Goal: Register for event/course

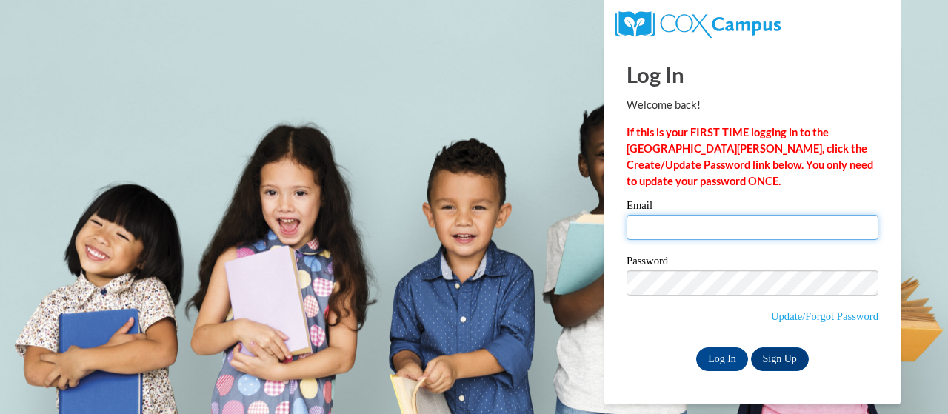
click at [705, 235] on input "Email" at bounding box center [753, 227] width 252 height 25
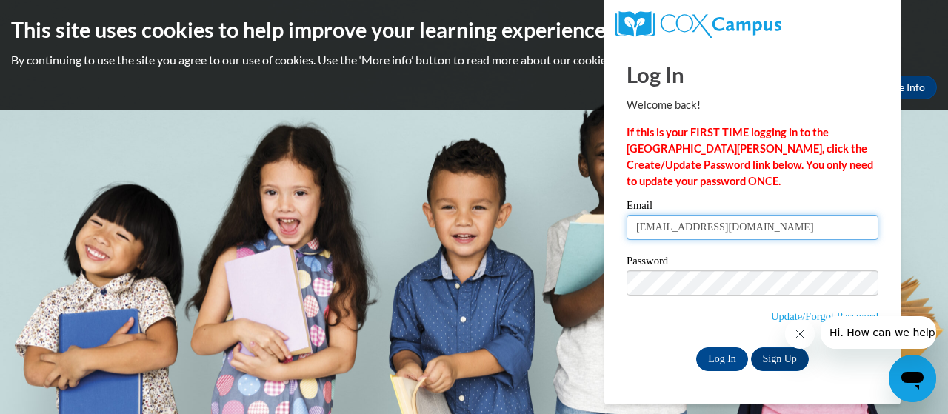
drag, startPoint x: 786, startPoint y: 229, endPoint x: 567, endPoint y: 218, distance: 219.5
click at [570, 218] on body "This site uses cookies to help improve your learning experience. By continuing …" at bounding box center [474, 207] width 948 height 414
type input "shutchins@kippvisionprimary.org"
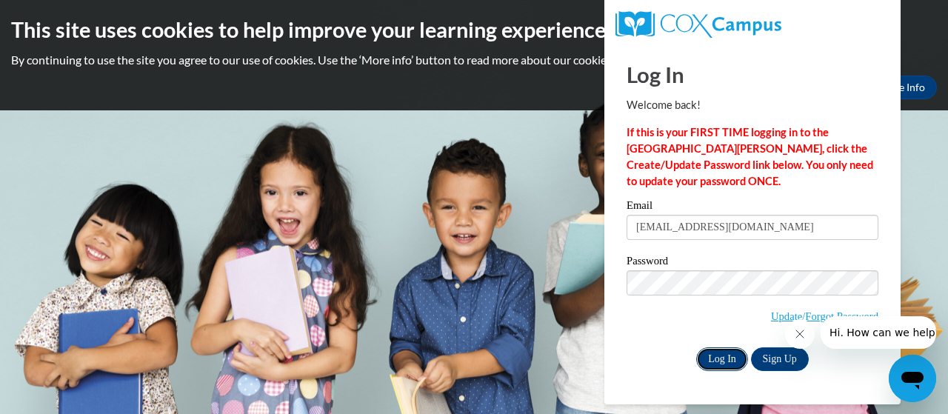
click at [716, 362] on input "Log In" at bounding box center [722, 359] width 52 height 24
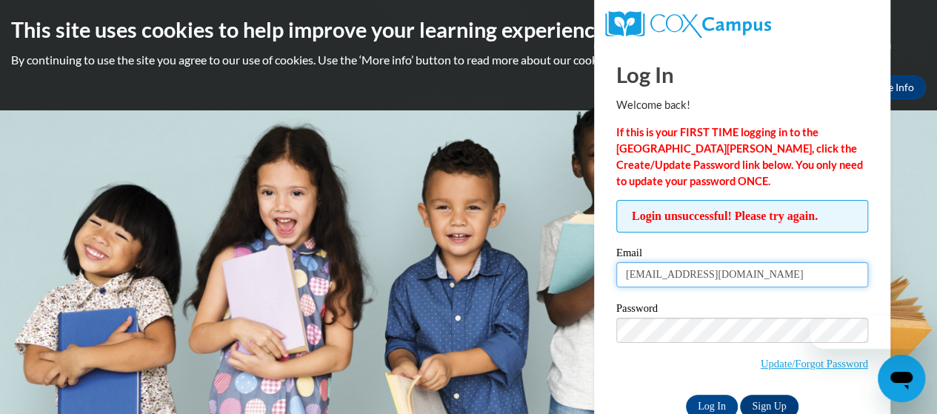
click at [811, 273] on input "shutchins@kippvisionprimary.org" at bounding box center [742, 274] width 252 height 25
drag, startPoint x: 740, startPoint y: 273, endPoint x: 298, endPoint y: 255, distance: 441.7
click at [296, 263] on body "This site uses cookies to help improve your learning experience. By continuing …" at bounding box center [468, 207] width 937 height 414
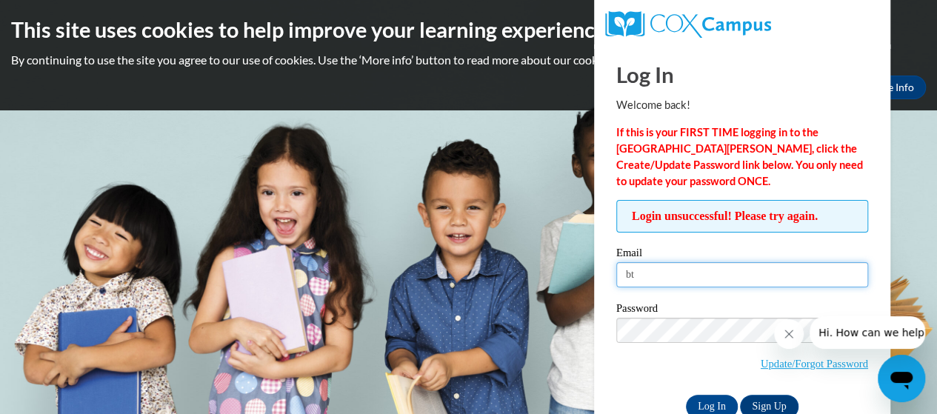
type input "bthornton@kippmetroatlanta.org"
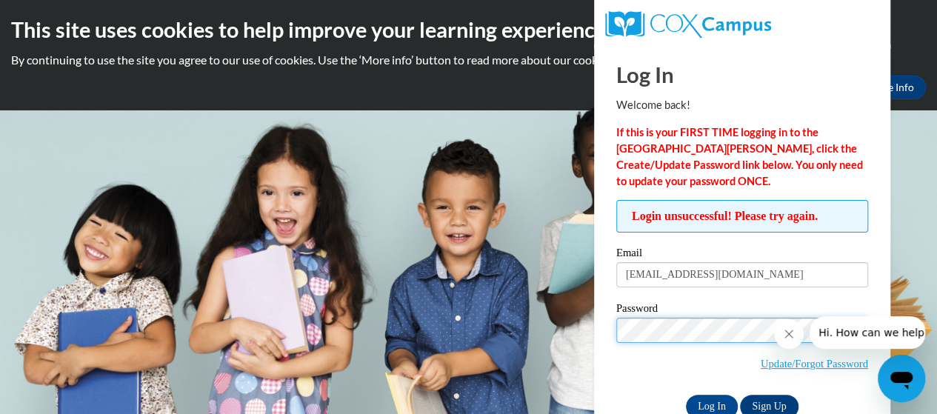
click at [686, 395] on input "Log In" at bounding box center [712, 407] width 52 height 24
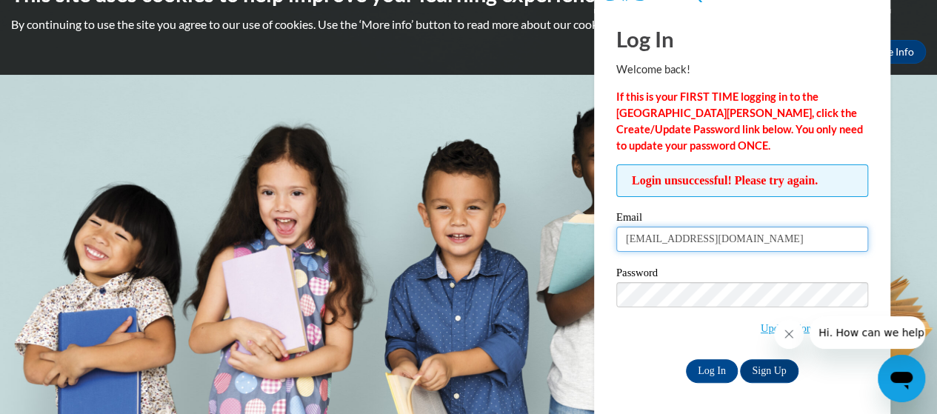
drag, startPoint x: 801, startPoint y: 243, endPoint x: 278, endPoint y: 263, distance: 523.2
click at [278, 263] on body "This site uses cookies to help improve your learning experience. By continuing …" at bounding box center [468, 171] width 937 height 414
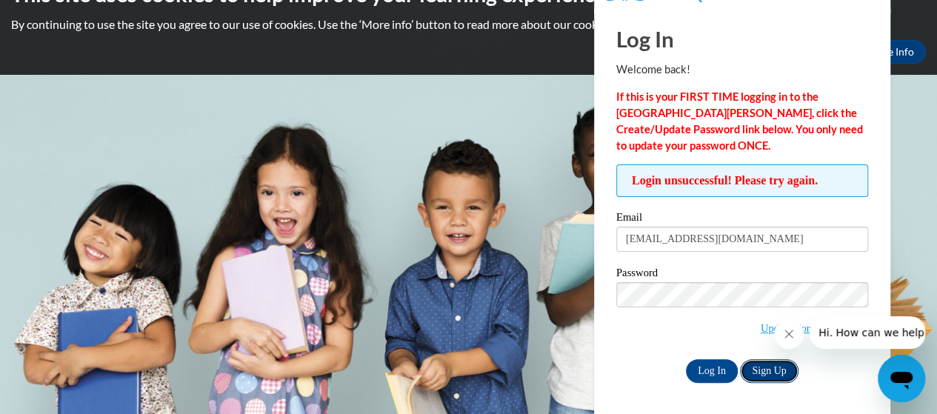
click at [776, 369] on link "Sign Up" at bounding box center [769, 371] width 58 height 24
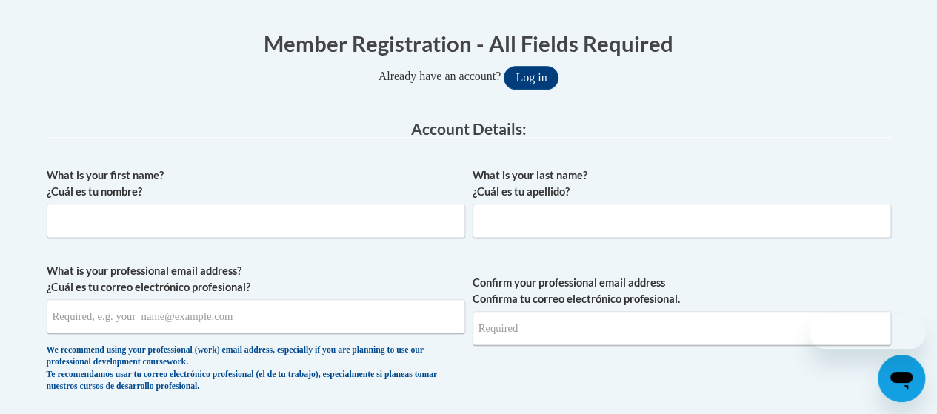
scroll to position [296, 0]
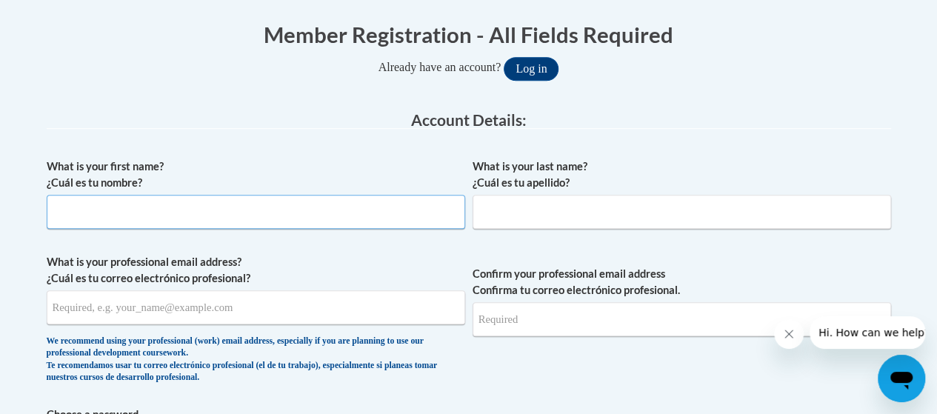
click at [184, 210] on input "What is your first name? ¿Cuál es tu nombre?" at bounding box center [256, 212] width 418 height 34
type input "Brielle"
type input "Thornton"
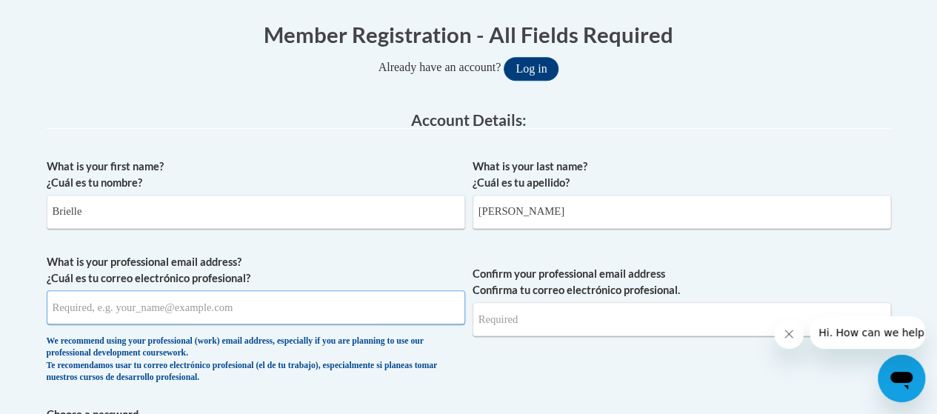
type input "briellelittle.bl@gmail.com"
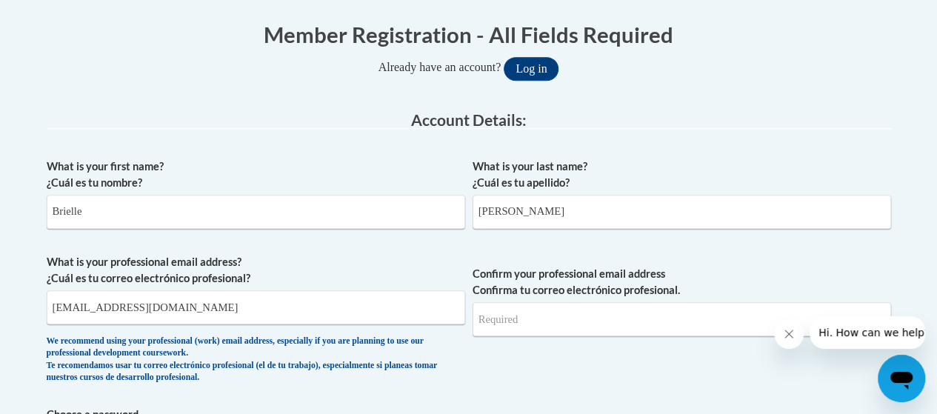
type input "briellelittle.bl@gmail.com"
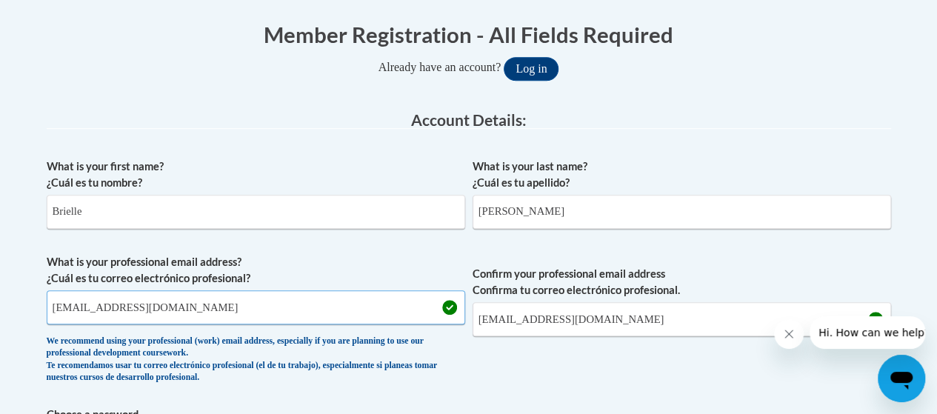
drag, startPoint x: 228, startPoint y: 313, endPoint x: 5, endPoint y: 323, distance: 223.1
type input "bthornton@kippatl.org"
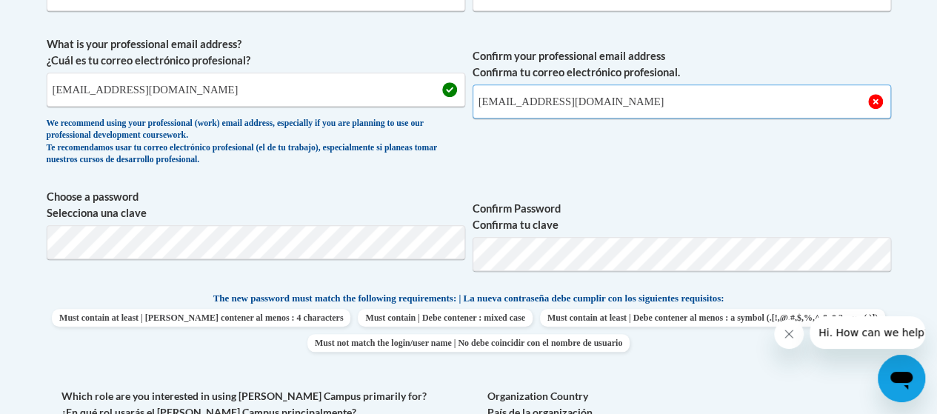
scroll to position [518, 0]
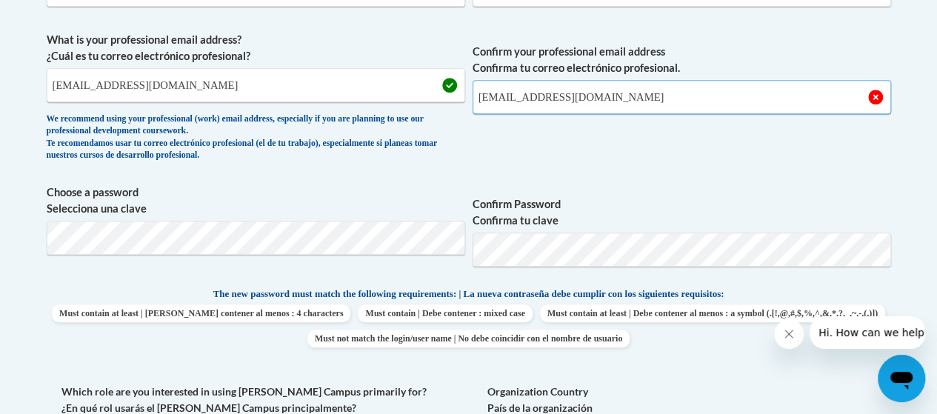
type input "bthornton@kippatl.org"
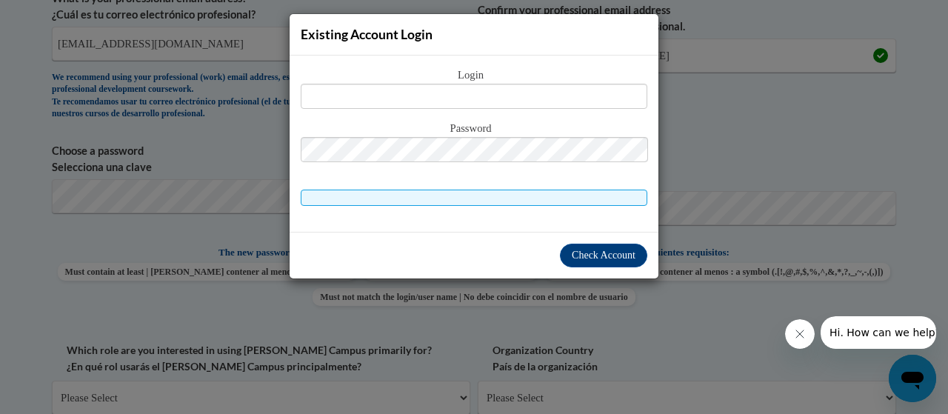
click at [702, 136] on div "Existing Account Login Login Password" at bounding box center [474, 207] width 948 height 414
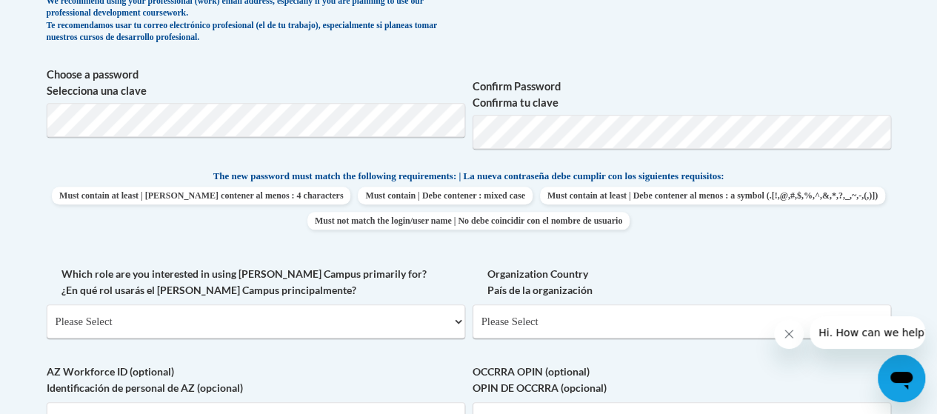
scroll to position [708, 0]
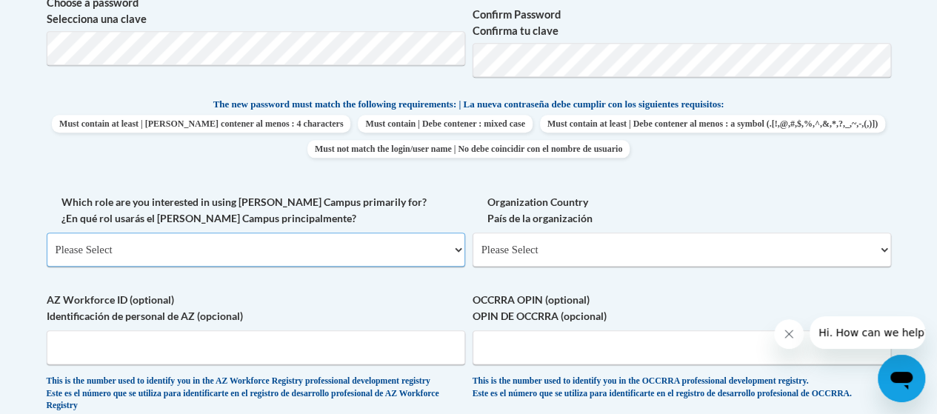
click at [178, 248] on select "Please Select College/University | Colegio/Universidad Community/Nonprofit Part…" at bounding box center [256, 250] width 418 height 34
select select "fbf2d438-af2f-41f8-98f1-81c410e29de3"
click at [47, 233] on select "Please Select College/University | Colegio/Universidad Community/Nonprofit Part…" at bounding box center [256, 250] width 418 height 34
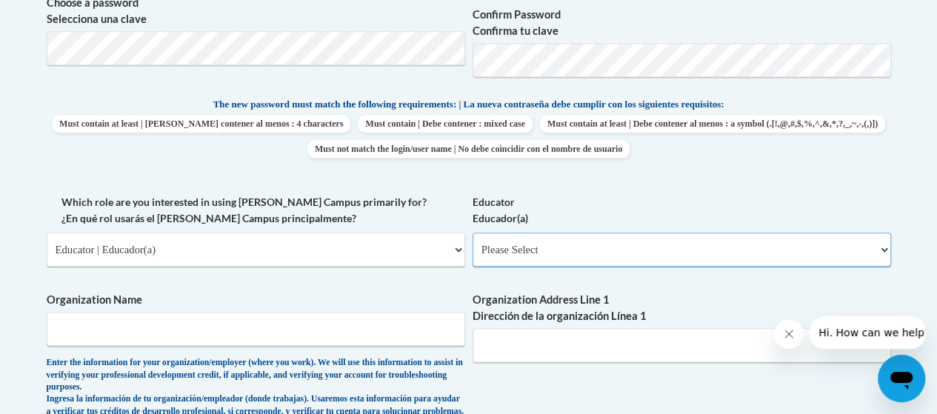
click at [576, 234] on select "Please Select Early Learning/Daycare Teacher/Family Home Care Provider | Maestr…" at bounding box center [681, 250] width 418 height 34
select select "8e40623d-54d0-45cd-9f92-5df65cd3f8cf"
click at [472, 233] on select "Please Select Early Learning/Daycare Teacher/Family Home Care Provider | Maestr…" at bounding box center [681, 250] width 418 height 34
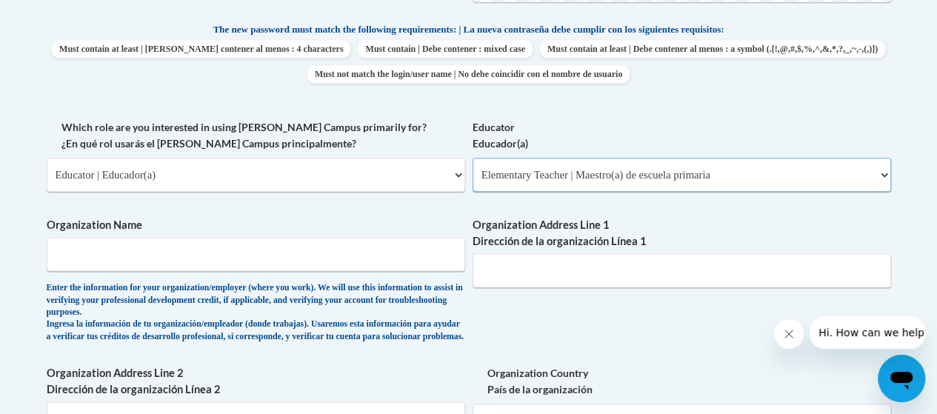
scroll to position [856, 0]
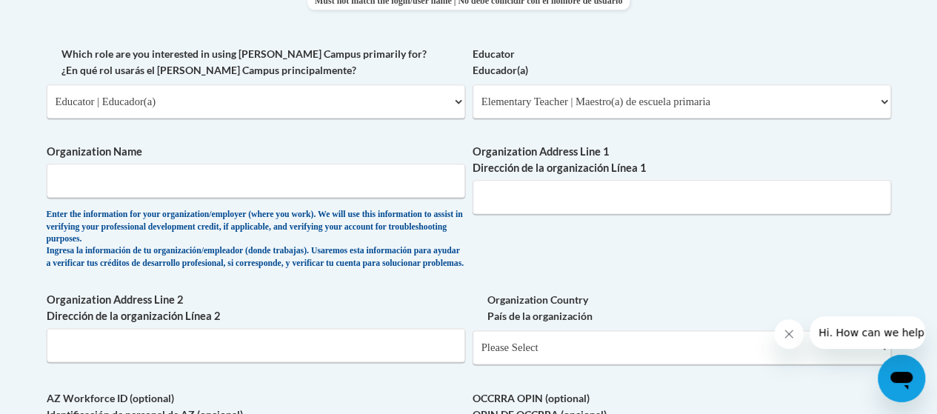
click at [84, 156] on label "Organization Name" at bounding box center [256, 152] width 418 height 16
click at [84, 164] on input "Organization Name" at bounding box center [256, 181] width 418 height 34
click at [118, 192] on input "Organization Name" at bounding box center [256, 181] width 418 height 34
type input "Kipp Atlanta Schools"
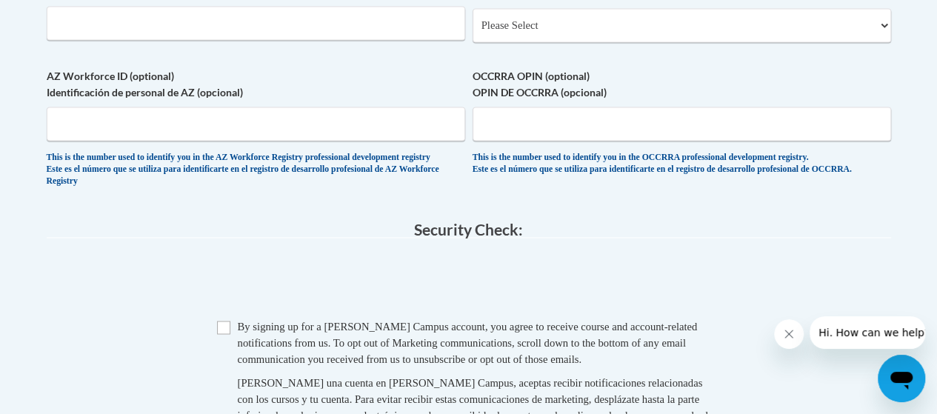
scroll to position [1300, 0]
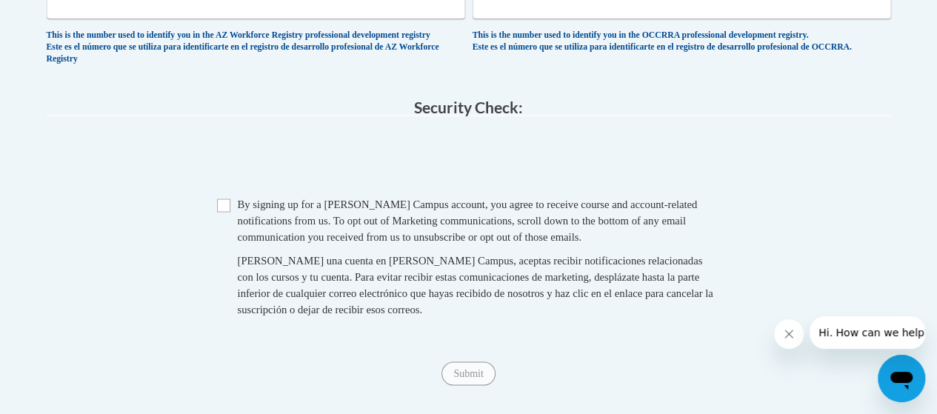
click at [210, 233] on div "Checkbox By signing up for a Cox Campus account, you agree to receive course an…" at bounding box center [469, 264] width 844 height 136
click at [219, 212] on input "Checkbox" at bounding box center [223, 204] width 13 height 13
checkbox input "true"
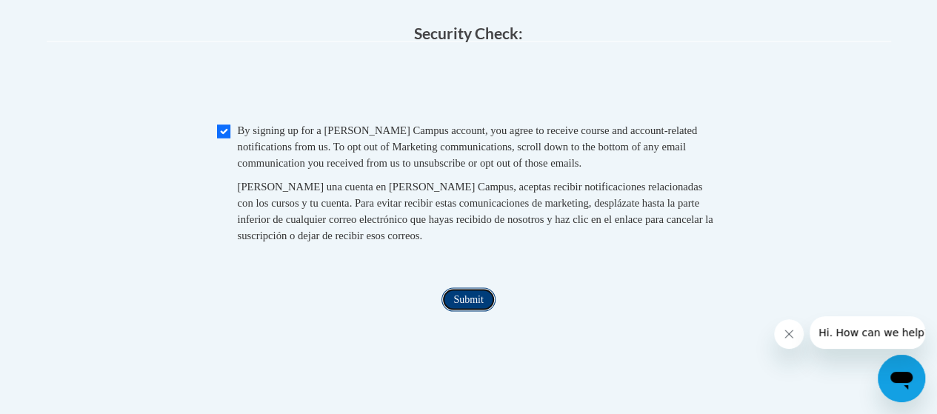
click at [456, 311] on input "Submit" at bounding box center [467, 299] width 53 height 24
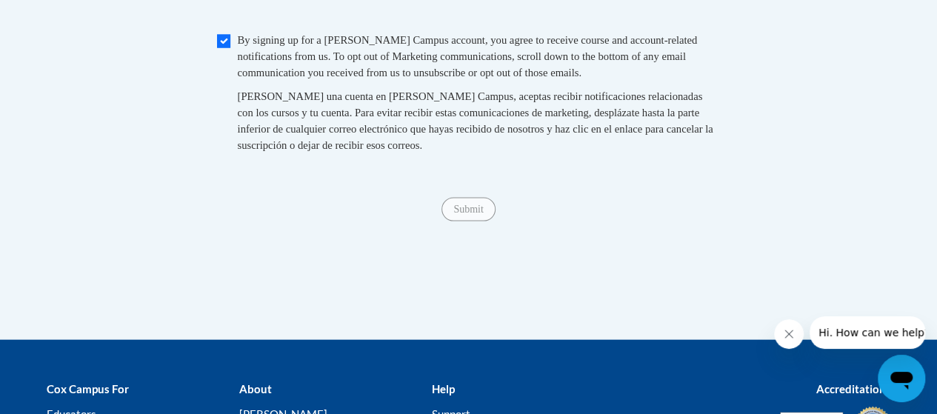
scroll to position [1554, 0]
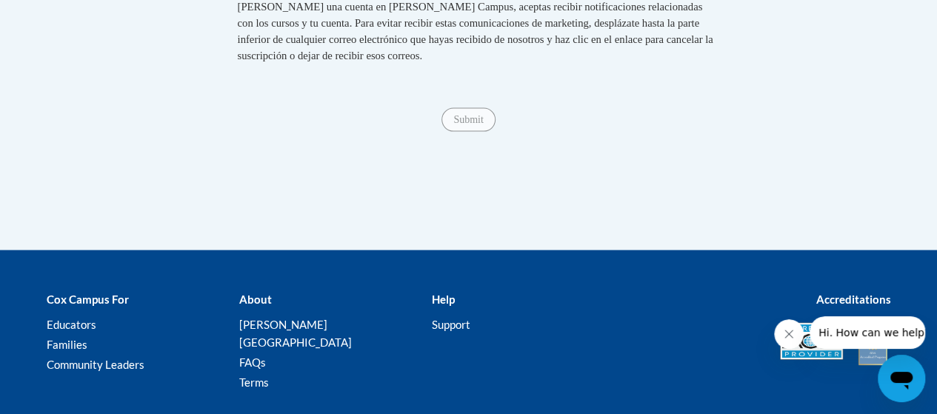
type input "660 McWilliams Rd Se"
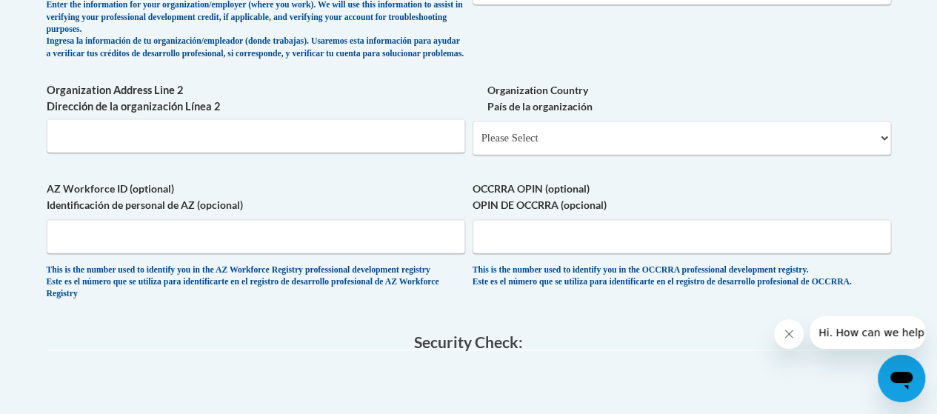
scroll to position [887, 0]
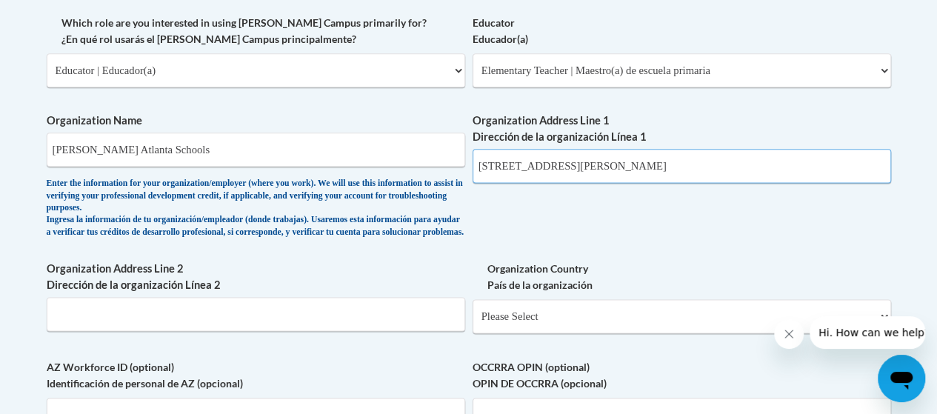
click at [700, 158] on input "660 McWilliams Rd Se" at bounding box center [681, 166] width 418 height 34
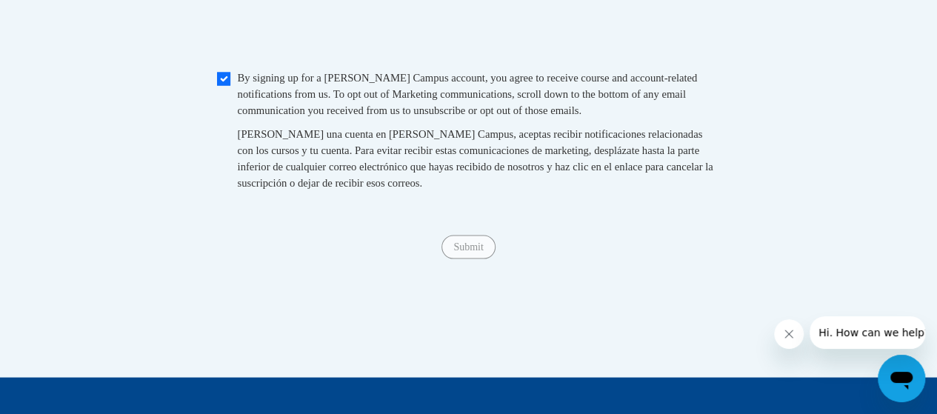
scroll to position [1480, 0]
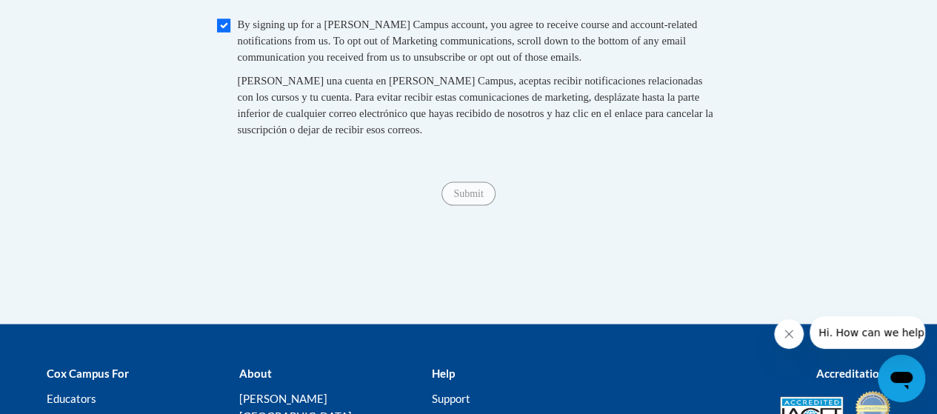
click at [226, 33] on input "Checkbox" at bounding box center [223, 25] width 13 height 13
checkbox input "true"
click at [465, 206] on input "Submit" at bounding box center [467, 194] width 53 height 24
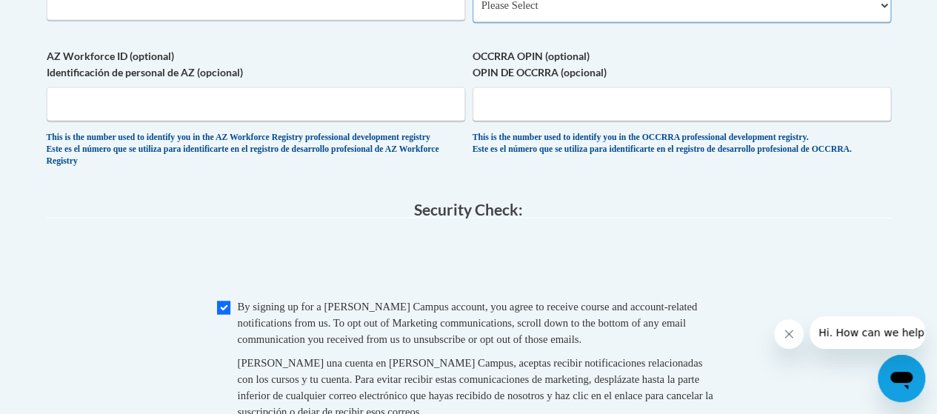
scroll to position [1050, 0]
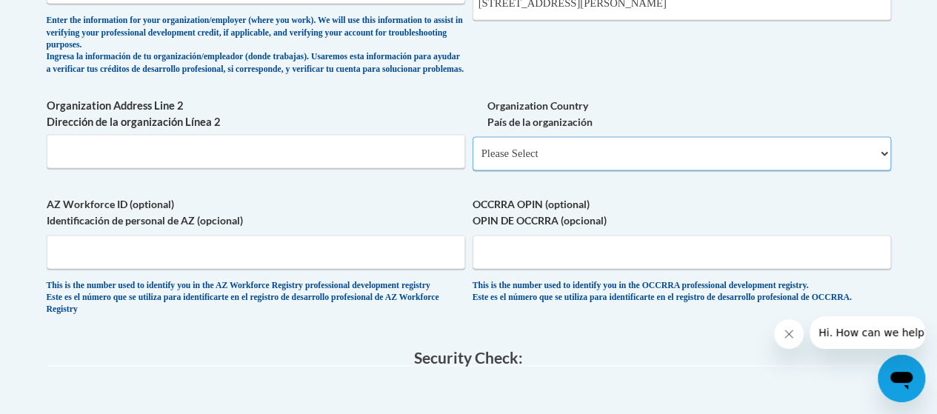
click at [573, 164] on select "Please Select United States | Estados Unidos Outside of the United States | Fue…" at bounding box center [681, 153] width 418 height 34
select select "ad49bcad-a171-4b2e-b99c-48b446064914"
click at [472, 148] on select "Please Select United States | Estados Unidos Outside of the United States | Fue…" at bounding box center [681, 153] width 418 height 34
select select
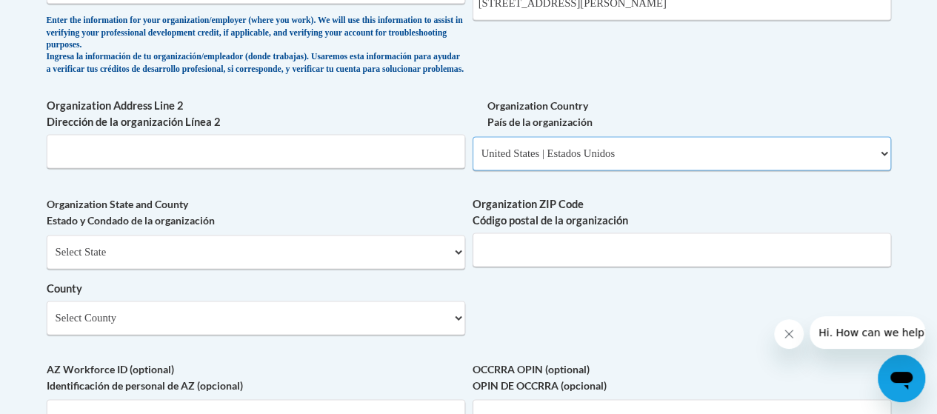
scroll to position [1198, 0]
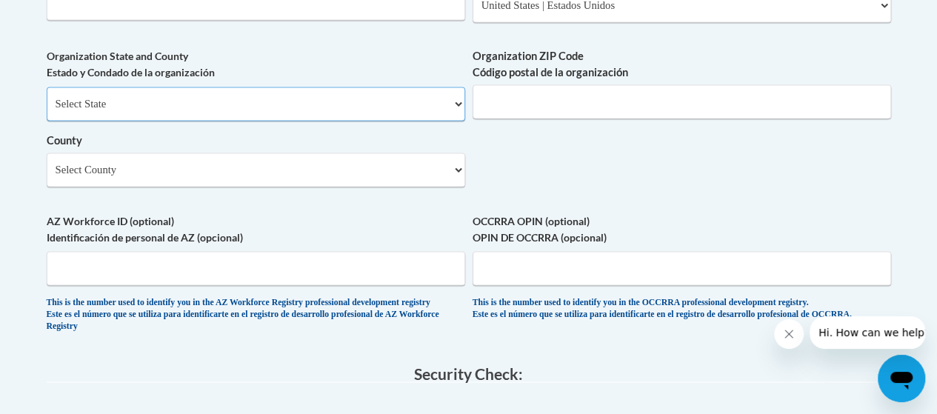
click at [198, 121] on select "Select State Alabama Alaska Arizona Arkansas California Colorado Connecticut De…" at bounding box center [256, 104] width 418 height 34
select select "Georgia"
click at [47, 98] on select "Select State Alabama Alaska Arizona Arkansas California Colorado Connecticut De…" at bounding box center [256, 104] width 418 height 34
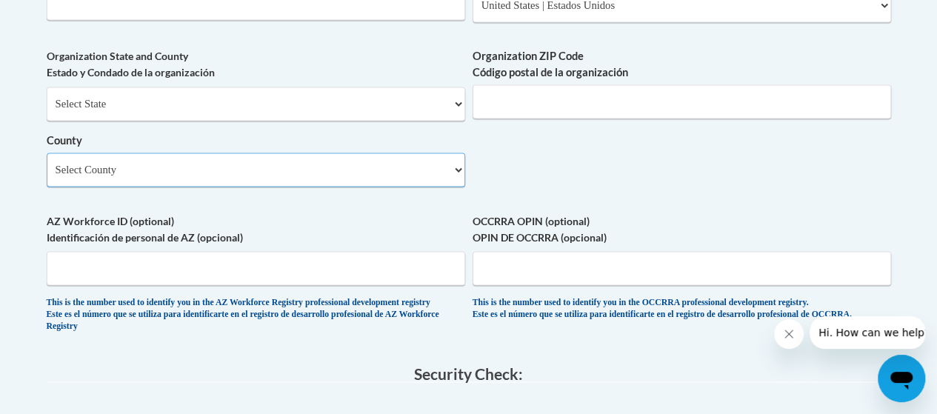
click at [153, 182] on select "Select County Appling Atkinson Bacon Baker Baldwin Banks Barrow Bartow Ben Hill…" at bounding box center [256, 170] width 418 height 34
select select "Fulton"
click at [47, 164] on select "Select County Appling Atkinson Bacon Baker Baldwin Banks Barrow Bartow Ben Hill…" at bounding box center [256, 170] width 418 height 34
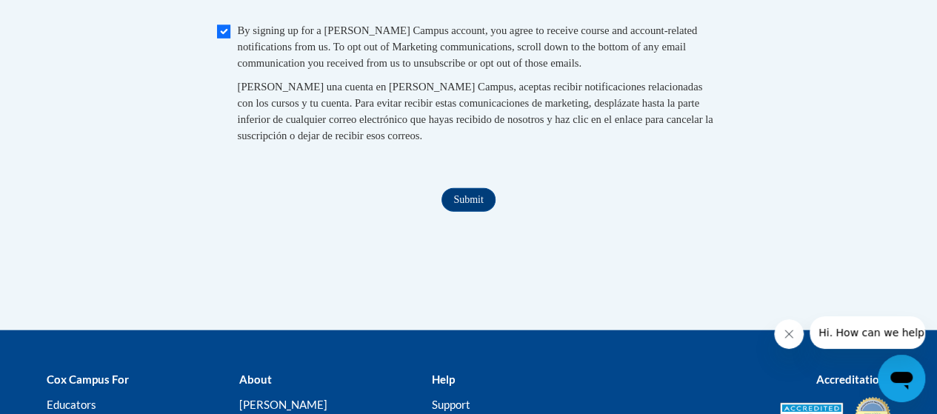
scroll to position [1668, 0]
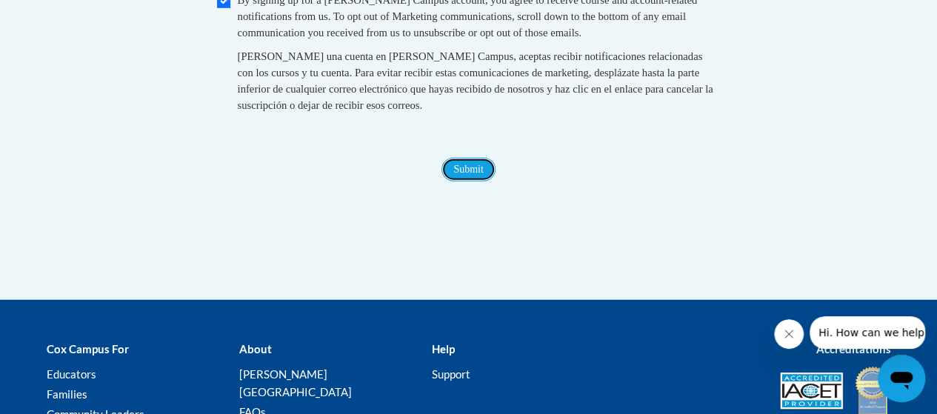
click at [484, 181] on input "Submit" at bounding box center [467, 170] width 53 height 24
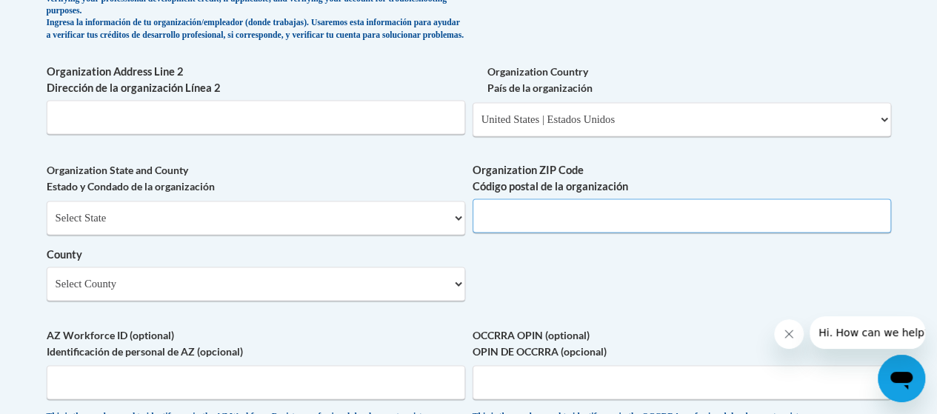
scroll to position [1072, 0]
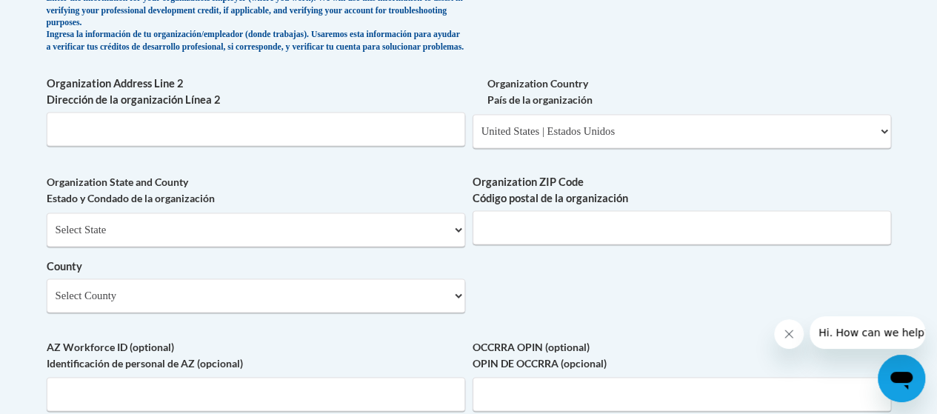
click at [545, 255] on div "Organization ZIP Code Código postal de la organización" at bounding box center [681, 214] width 418 height 81
click at [544, 242] on input "Organization ZIP Code Código postal de la organización" at bounding box center [681, 227] width 418 height 34
type input "30349"
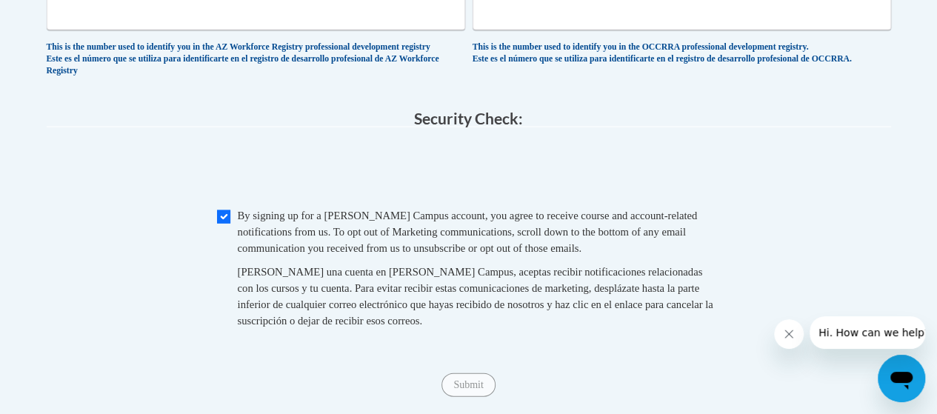
scroll to position [1517, 0]
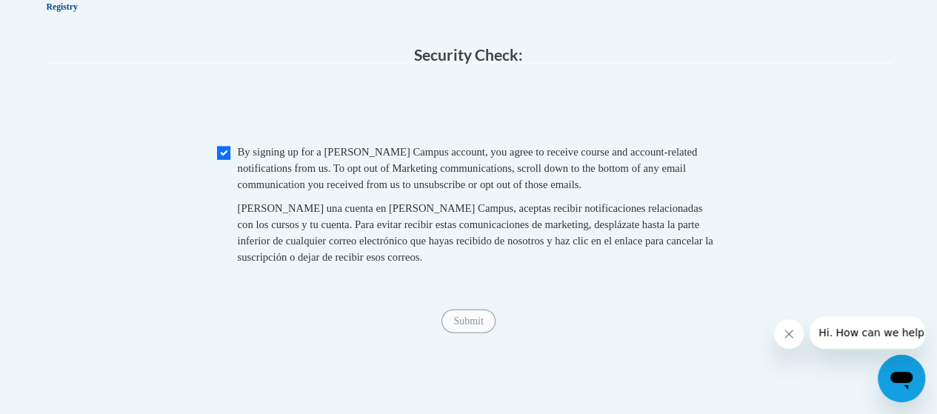
click at [233, 171] on span "Checkbox By signing up for a Cox Campus account, you agree to receive course an…" at bounding box center [469, 212] width 504 height 136
click at [223, 160] on input "Checkbox" at bounding box center [223, 153] width 13 height 13
checkbox input "true"
click at [462, 333] on input "Submit" at bounding box center [467, 322] width 53 height 24
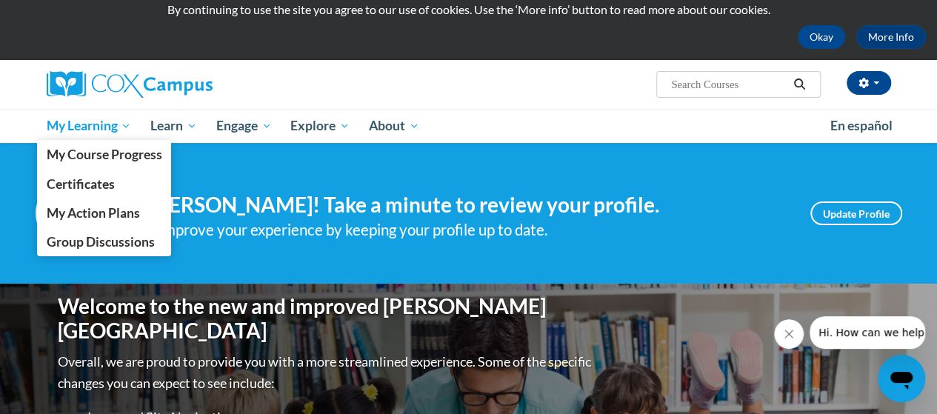
scroll to position [74, 0]
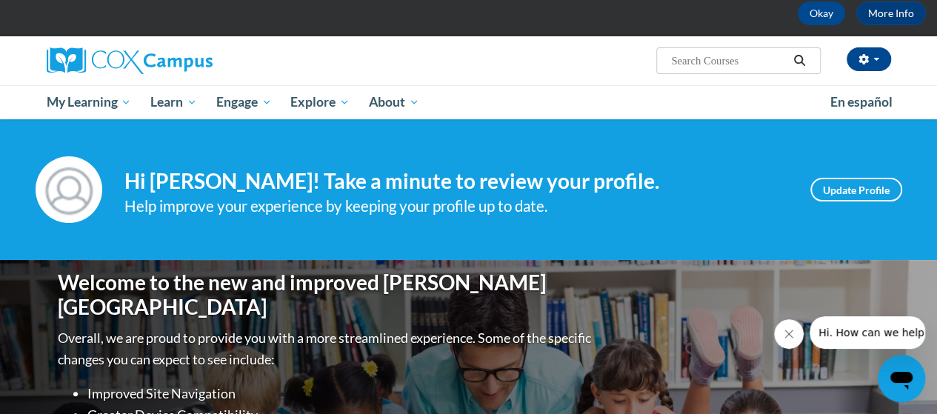
click at [763, 69] on span "Search Search..." at bounding box center [738, 60] width 164 height 27
click at [769, 63] on input "Search..." at bounding box center [728, 61] width 118 height 18
type input "fluency"
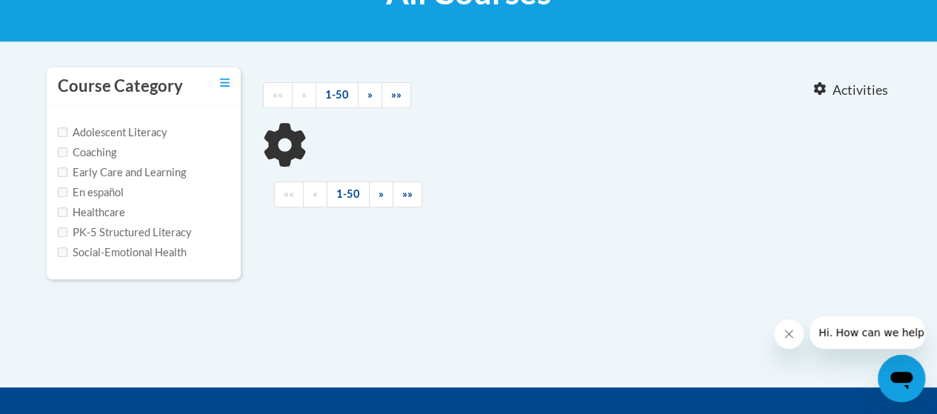
scroll to position [370, 0]
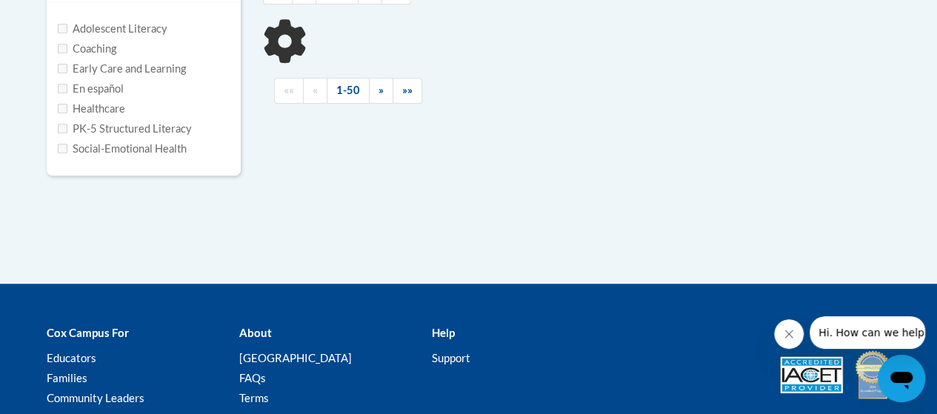
type input "fluency"
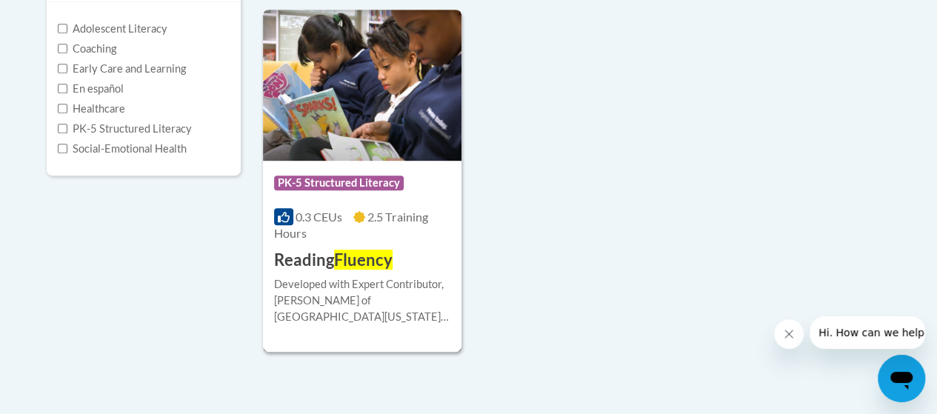
click at [397, 179] on span "PK-5 Structured Literacy" at bounding box center [339, 183] width 130 height 15
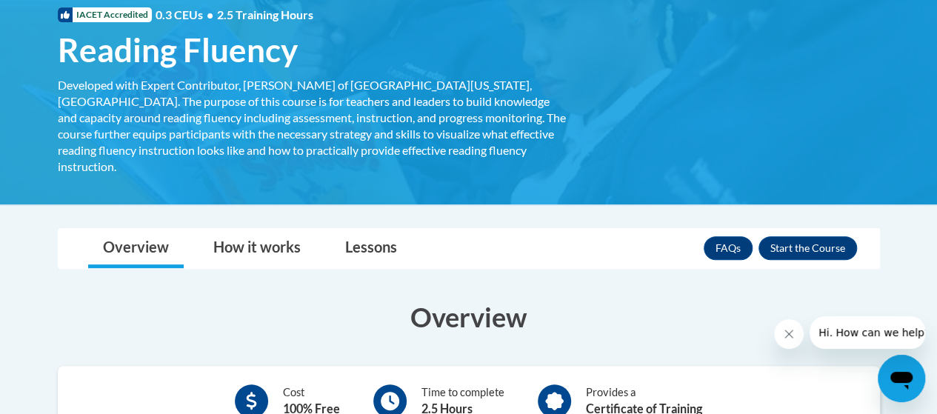
scroll to position [296, 0]
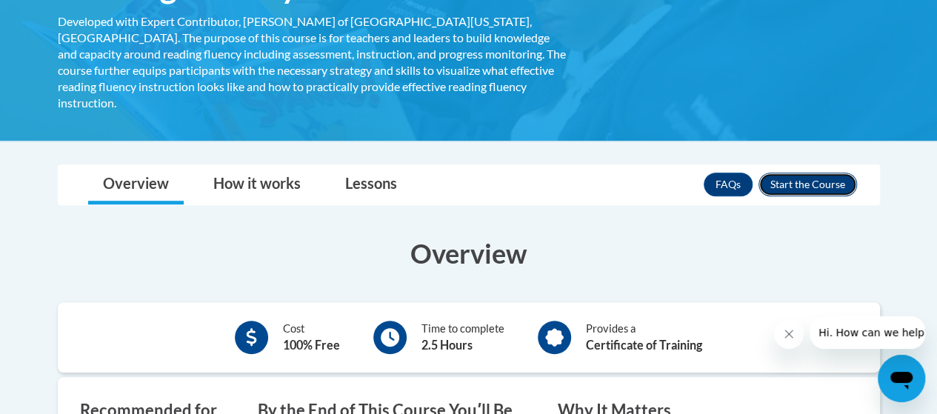
click at [811, 176] on button "Enroll" at bounding box center [807, 185] width 98 height 24
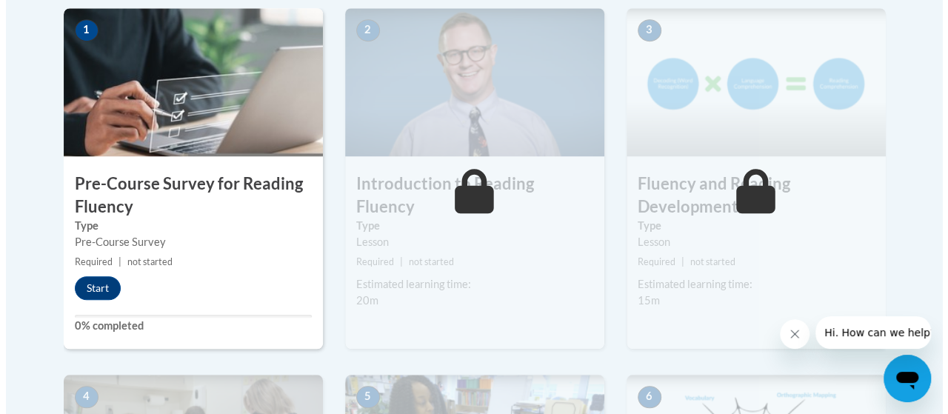
scroll to position [592, 0]
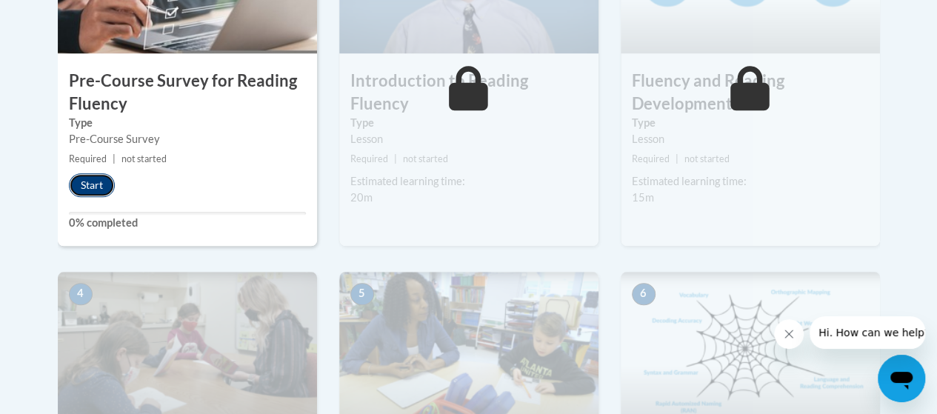
click at [101, 178] on button "Start" at bounding box center [92, 185] width 46 height 24
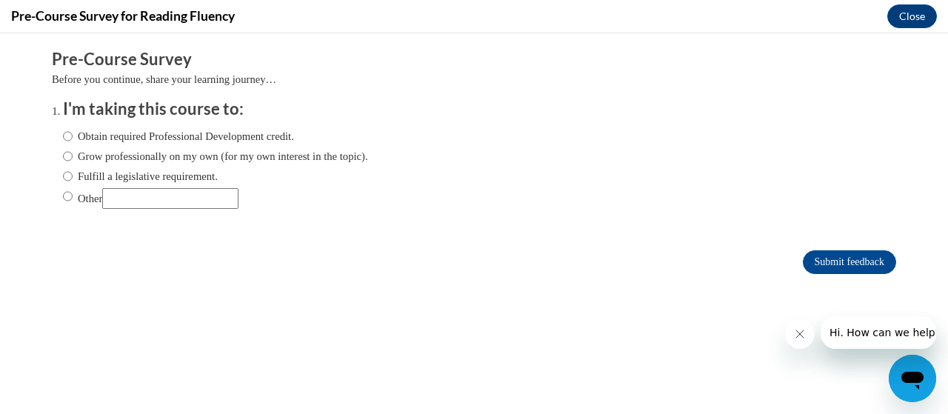
scroll to position [0, 0]
click at [92, 135] on label "Obtain required Professional Development credit." at bounding box center [178, 136] width 231 height 16
click at [73, 135] on input "Obtain required Professional Development credit." at bounding box center [68, 136] width 10 height 16
radio input "true"
click at [857, 257] on input "Submit feedback" at bounding box center [849, 262] width 93 height 24
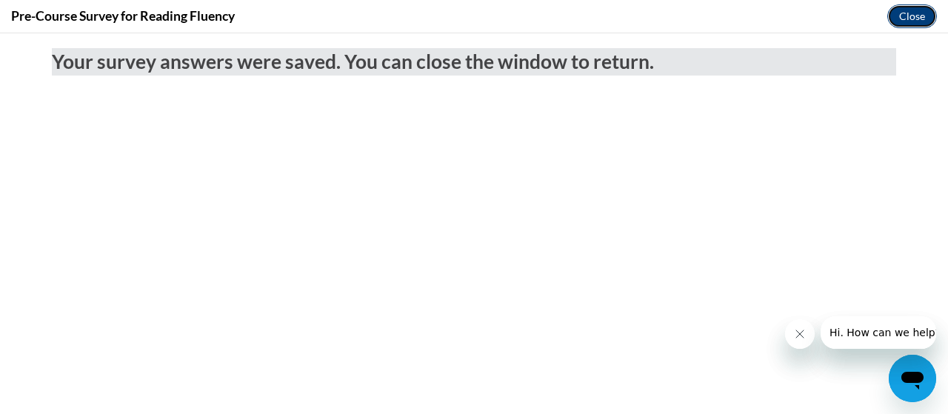
click at [903, 26] on button "Close" at bounding box center [912, 16] width 50 height 24
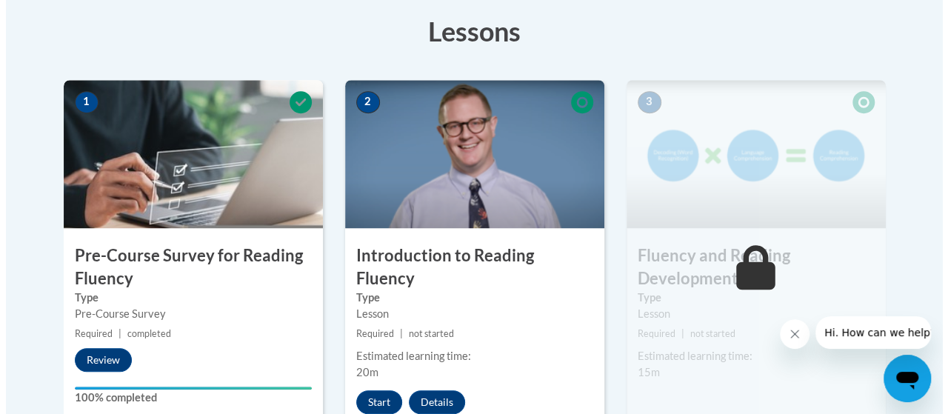
scroll to position [518, 0]
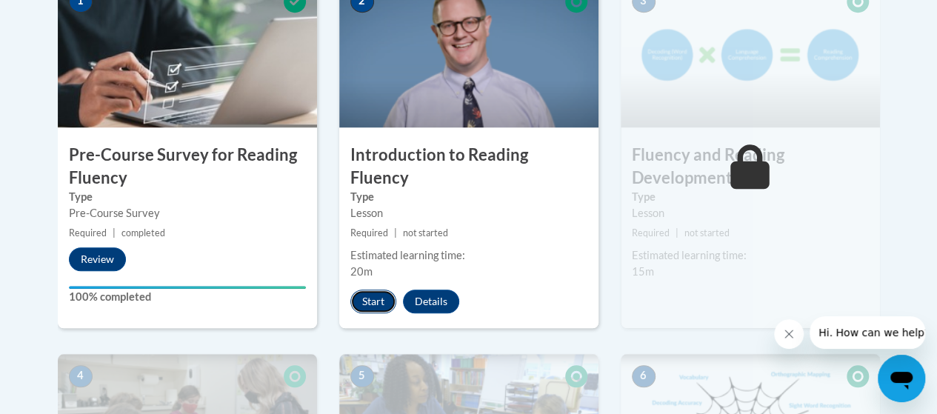
click at [387, 290] on button "Start" at bounding box center [373, 302] width 46 height 24
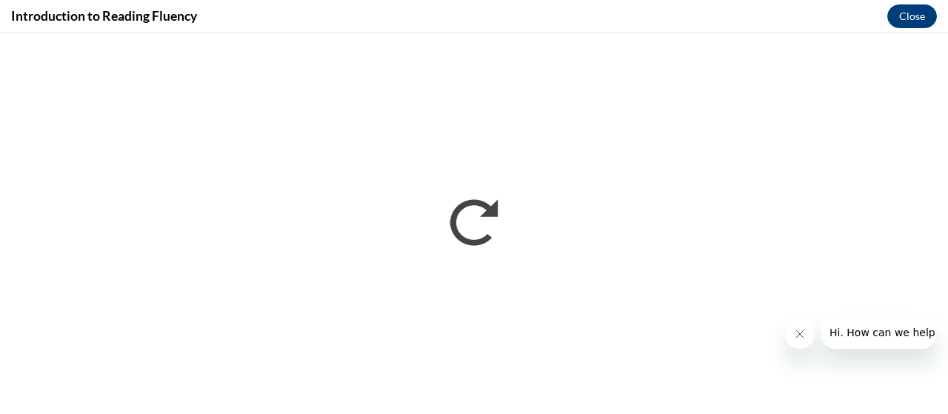
scroll to position [0, 0]
click at [812, 332] on button "Close message from company" at bounding box center [799, 334] width 30 height 30
